Goal: Obtain resource: Download file/media

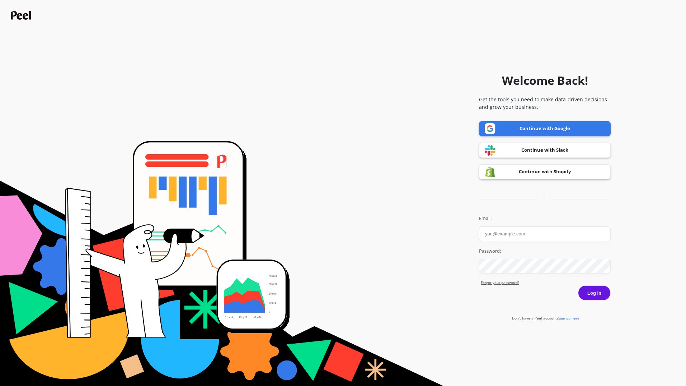
type input "[EMAIL_ADDRESS][DOMAIN_NAME]"
click at [598, 290] on button "Log in" at bounding box center [594, 292] width 33 height 15
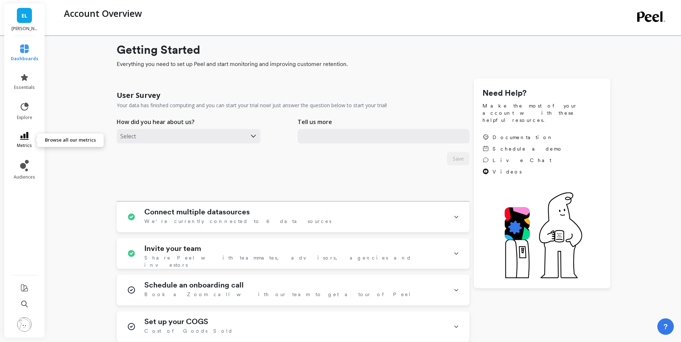
click at [22, 145] on span "metrics" at bounding box center [24, 146] width 15 height 6
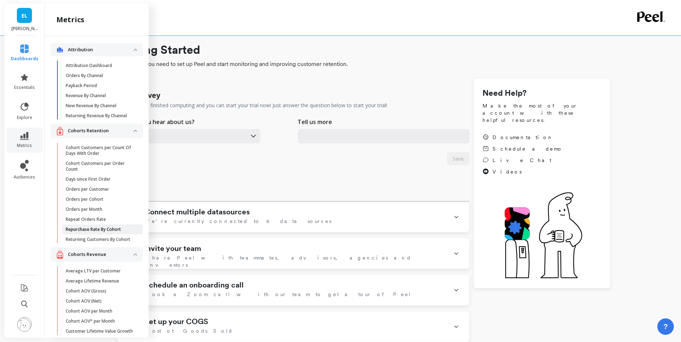
click at [89, 233] on p "Repurchase Rate By Cohort" at bounding box center [93, 230] width 55 height 6
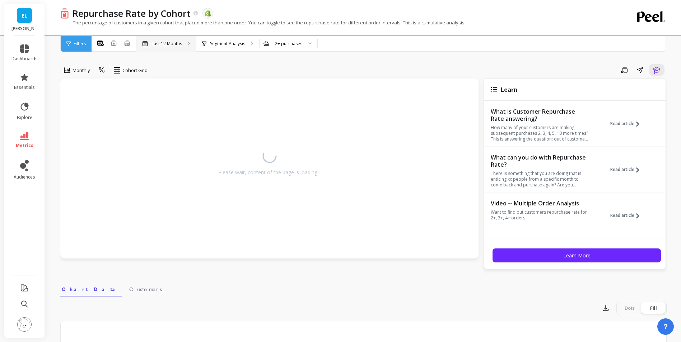
click at [183, 47] on div "Last 12 Months" at bounding box center [166, 44] width 60 height 16
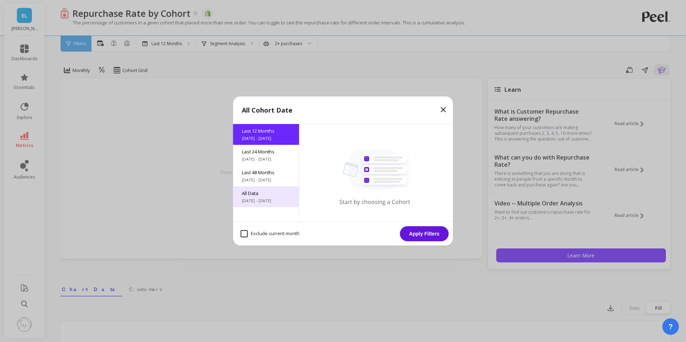
click at [265, 198] on span "[DATE] - [DATE]" at bounding box center [266, 201] width 49 height 6
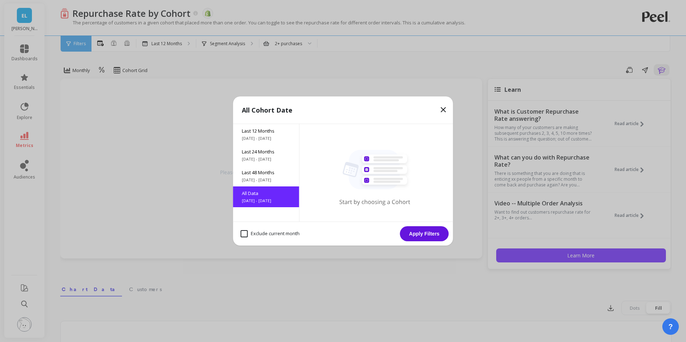
click at [433, 236] on button "Apply Filters" at bounding box center [424, 233] width 49 height 15
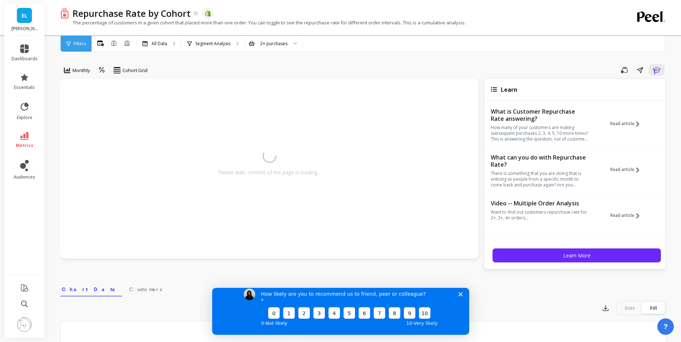
click at [460, 296] on polygon "Close survey" at bounding box center [460, 294] width 4 height 4
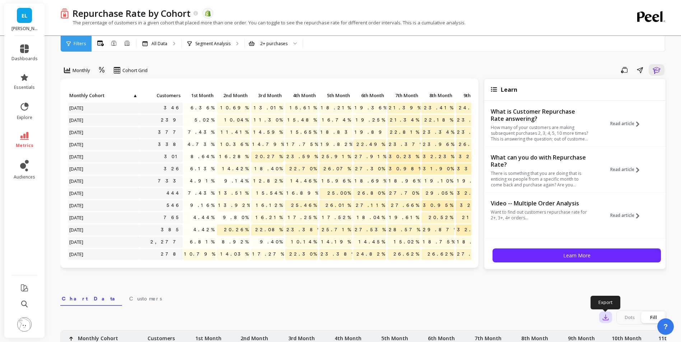
click at [603, 315] on icon "button" at bounding box center [605, 317] width 7 height 7
click at [618, 338] on span "CSV" at bounding box center [619, 337] width 10 height 7
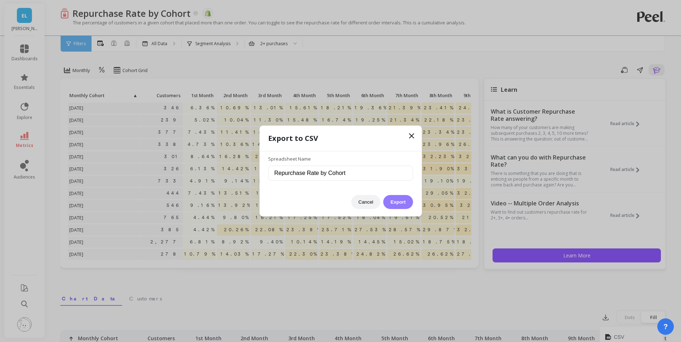
click at [402, 201] on button "Export" at bounding box center [397, 202] width 29 height 14
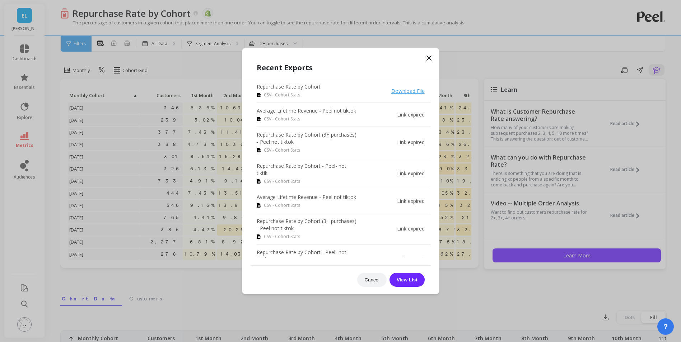
click at [426, 59] on icon at bounding box center [429, 58] width 9 height 9
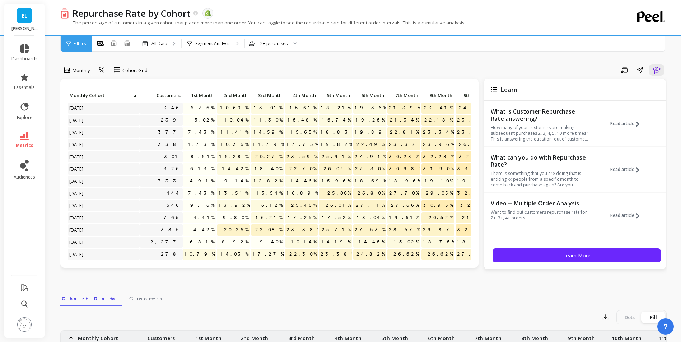
click at [74, 45] on span "Filters" at bounding box center [80, 44] width 12 height 6
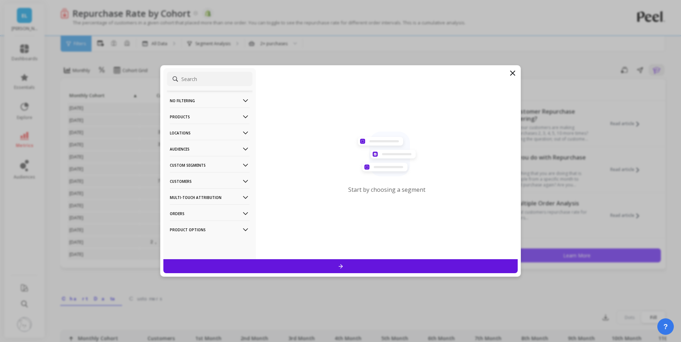
click at [243, 149] on icon at bounding box center [245, 149] width 5 height 3
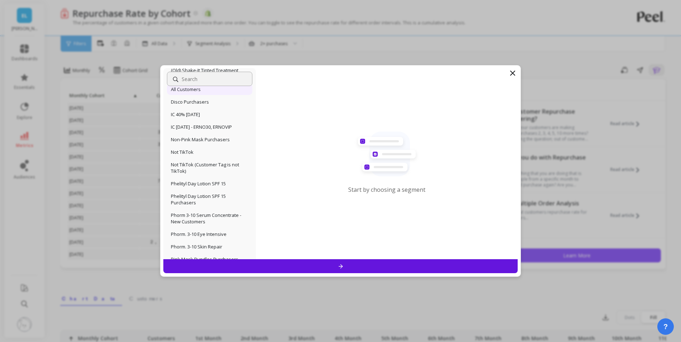
scroll to position [113, 0]
click at [202, 167] on p "Not TikTok (Customer Tag is not TikTok)" at bounding box center [210, 166] width 78 height 13
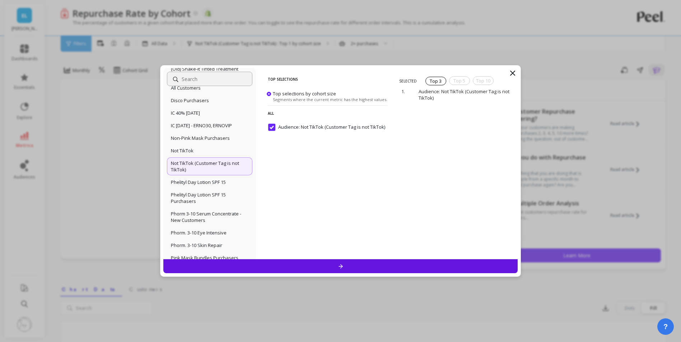
click at [360, 268] on div at bounding box center [340, 267] width 355 height 14
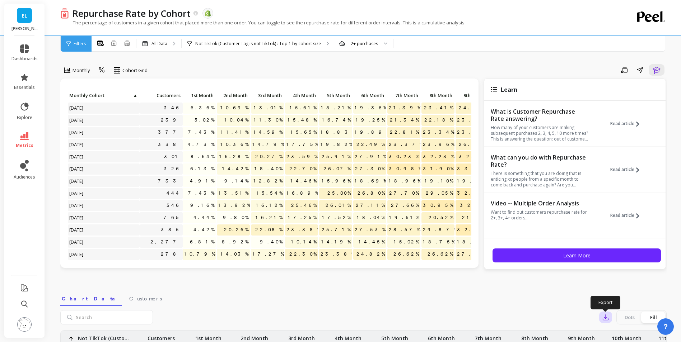
click at [604, 317] on icon "button" at bounding box center [605, 317] width 7 height 7
click at [613, 333] on button "CSV" at bounding box center [631, 337] width 64 height 13
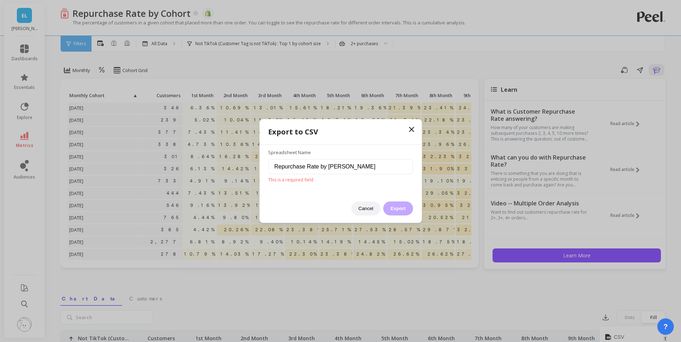
click at [400, 211] on div "Cancel Export" at bounding box center [340, 205] width 145 height 21
click at [373, 165] on input "Repurchase Rate by [PERSON_NAME]" at bounding box center [340, 166] width 145 height 15
type input "Repurchase Rate by Cohort - Peel- not tiktik"
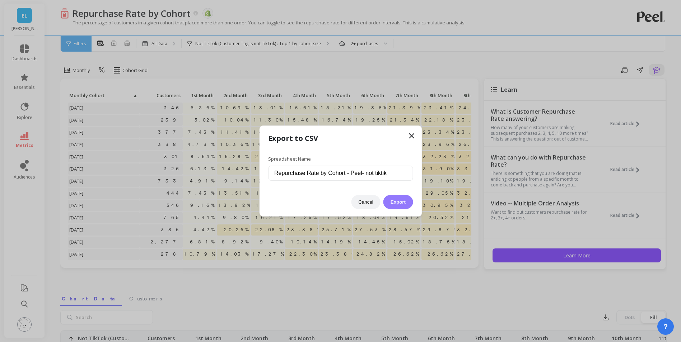
click at [401, 205] on button "Export" at bounding box center [397, 202] width 29 height 14
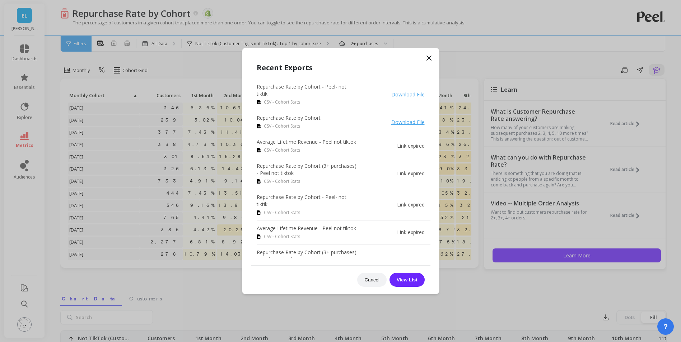
click at [429, 58] on icon at bounding box center [429, 58] width 4 height 4
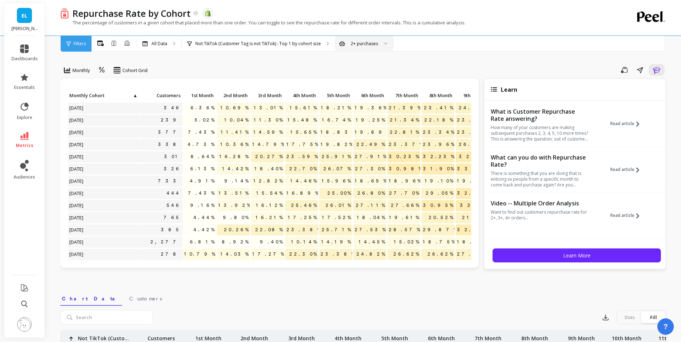
click at [379, 48] on div at bounding box center [383, 44] width 9 height 16
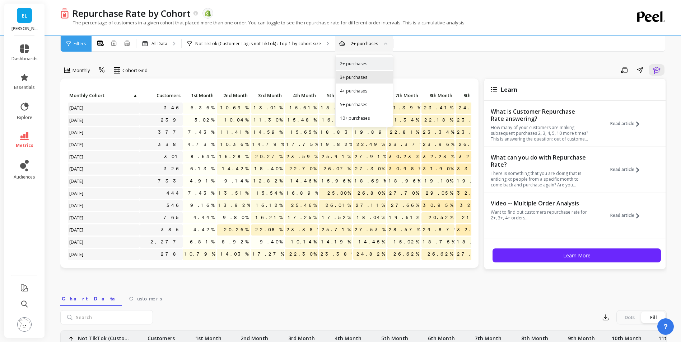
click at [359, 81] on div "3+ purchases" at bounding box center [364, 77] width 57 height 13
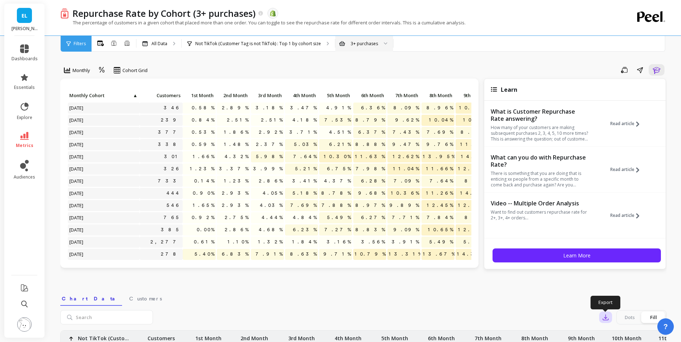
click at [609, 320] on icon "button" at bounding box center [605, 317] width 7 height 7
click at [620, 337] on span "CSV" at bounding box center [619, 337] width 10 height 7
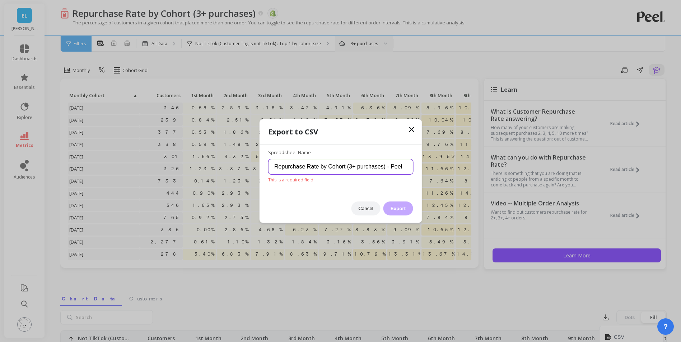
click at [403, 166] on input "Repurchase Rate by Cohort (3+ purchases) - Peel" at bounding box center [340, 166] width 145 height 15
type input "Repurchase Rate by Cohort (3+ purchases) - Peel not tiktok"
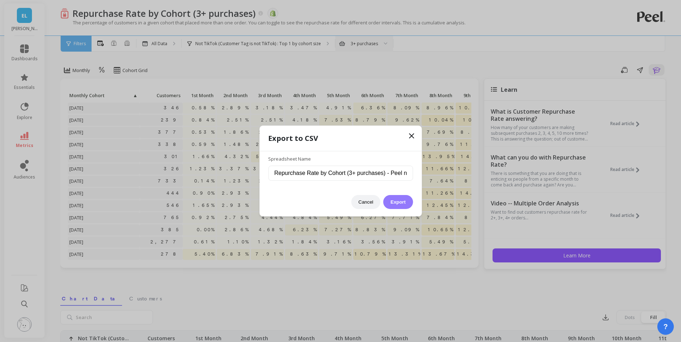
click at [407, 208] on button "Export" at bounding box center [397, 202] width 29 height 14
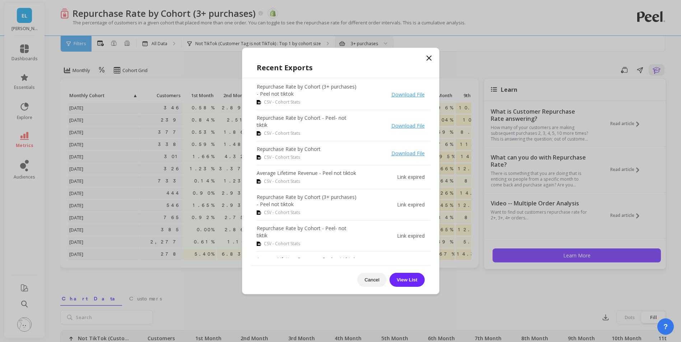
click at [429, 60] on icon at bounding box center [429, 58] width 9 height 9
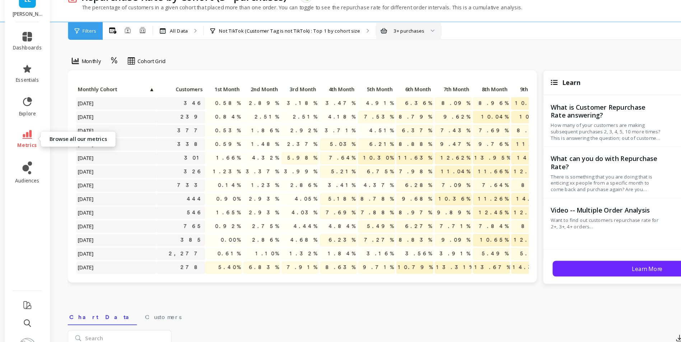
click at [23, 140] on link "metrics" at bounding box center [24, 140] width 26 height 17
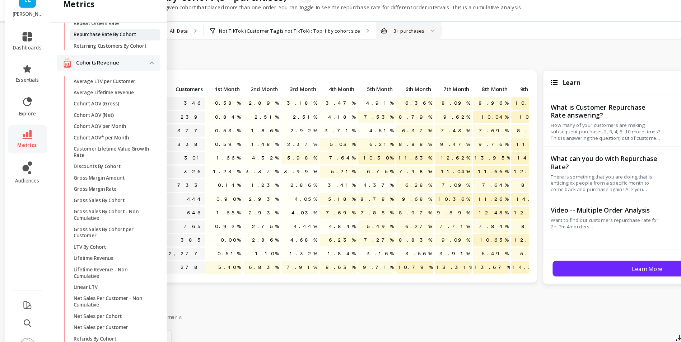
scroll to position [183, 0]
click at [97, 101] on p "Average Lifetime Revenue" at bounding box center [92, 98] width 53 height 6
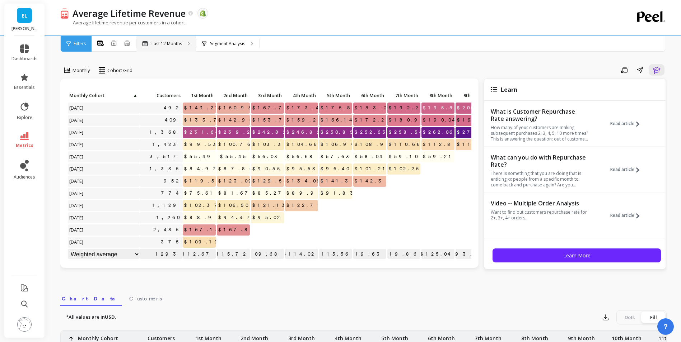
click at [186, 43] on div "Last 12 Months" at bounding box center [166, 44] width 60 height 16
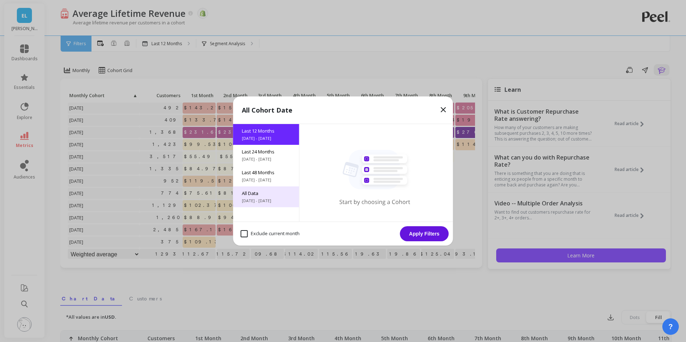
click at [262, 204] on div "All Data [DATE] - [DATE]" at bounding box center [266, 197] width 66 height 21
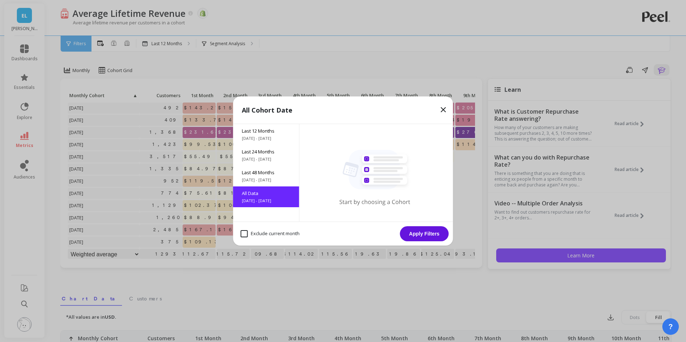
click at [434, 235] on button "Apply Filters" at bounding box center [424, 233] width 49 height 15
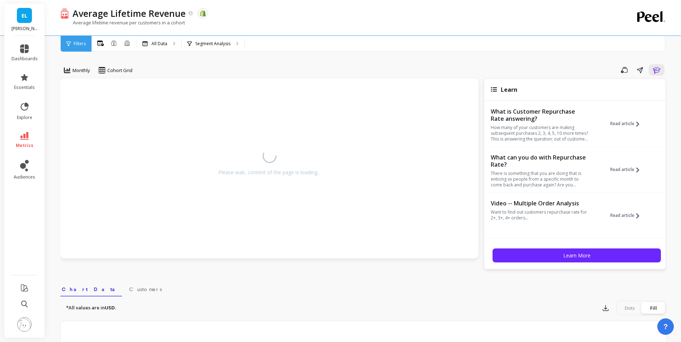
click at [426, 29] on div "Average lifetime revenue per customers in a cohort" at bounding box center [333, 26] width 547 height 14
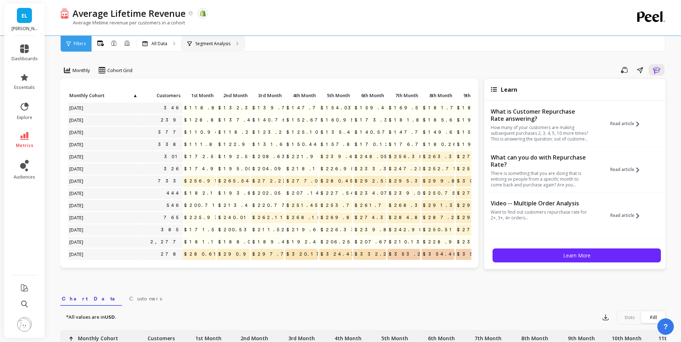
click at [229, 43] on p "Segment Analysis" at bounding box center [212, 44] width 35 height 6
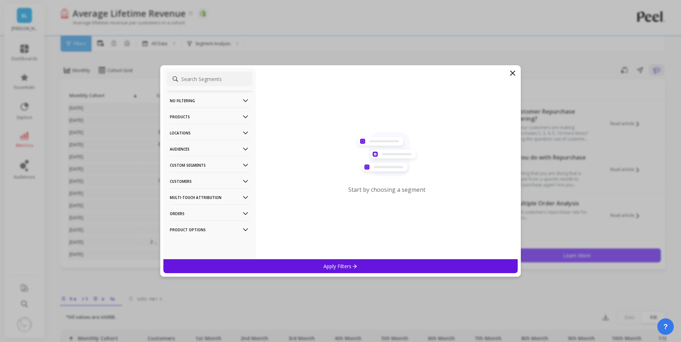
click at [242, 149] on icon at bounding box center [246, 149] width 8 height 8
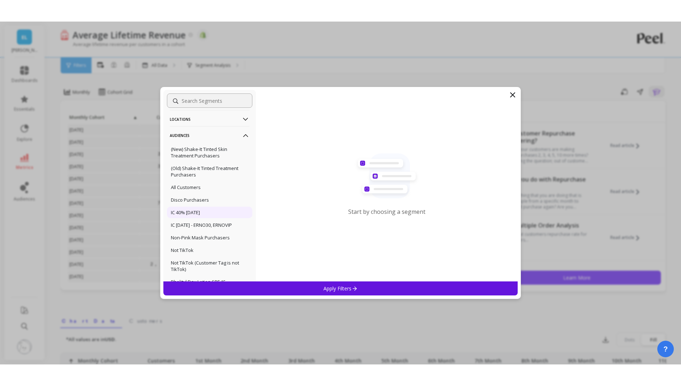
scroll to position [81, 0]
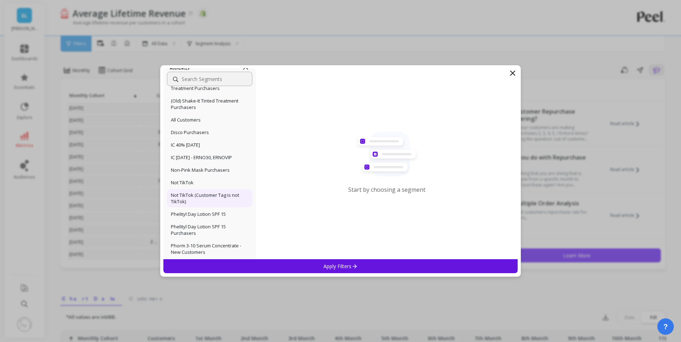
click at [206, 196] on p "Not TikTok (Customer Tag is not TikTok)" at bounding box center [210, 198] width 78 height 13
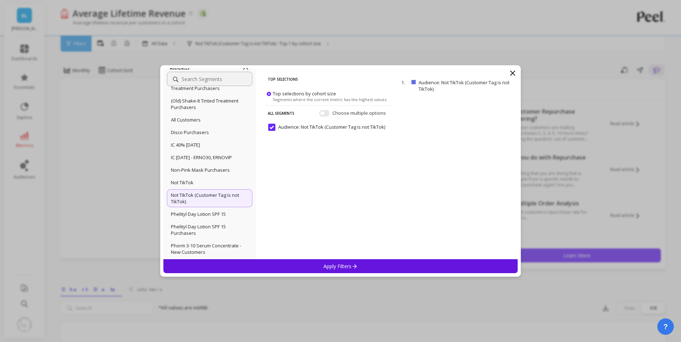
click at [292, 264] on div "Apply Filters" at bounding box center [340, 267] width 355 height 14
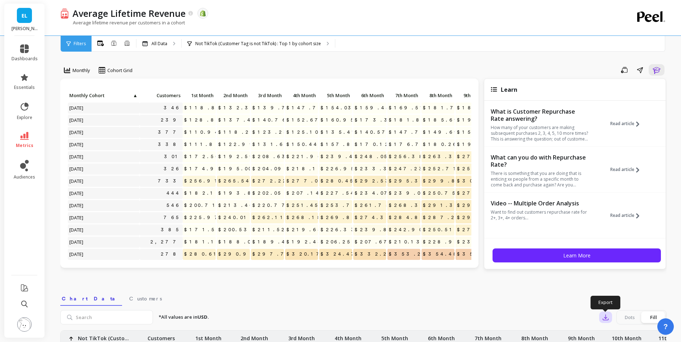
click at [607, 323] on button "button" at bounding box center [605, 317] width 13 height 11
click at [618, 338] on span "CSV" at bounding box center [619, 337] width 10 height 7
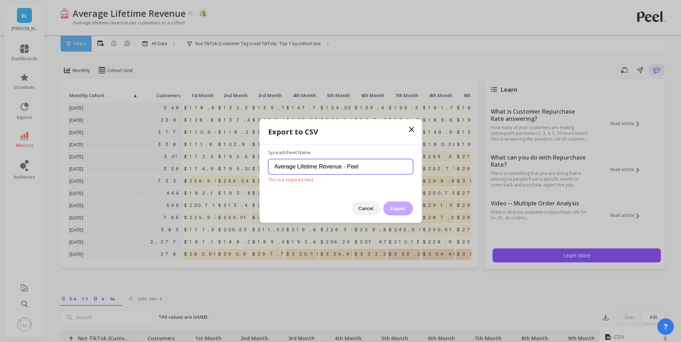
click at [370, 165] on input "Average Lifetime Revenue - Peel" at bounding box center [340, 166] width 145 height 15
type input "Average Lifetime Revenue - Peel not tiktok"
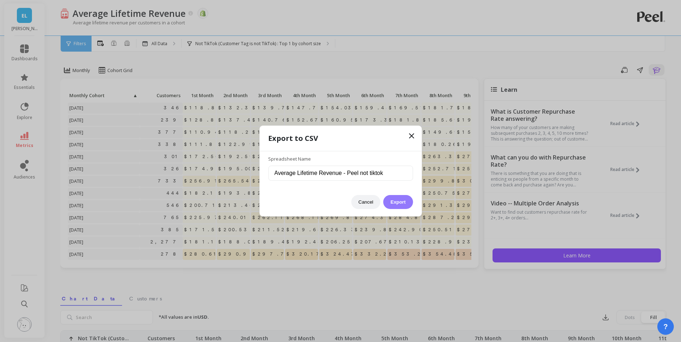
click at [397, 204] on button "Export" at bounding box center [397, 202] width 29 height 14
